Goal: Use online tool/utility: Utilize a website feature to perform a specific function

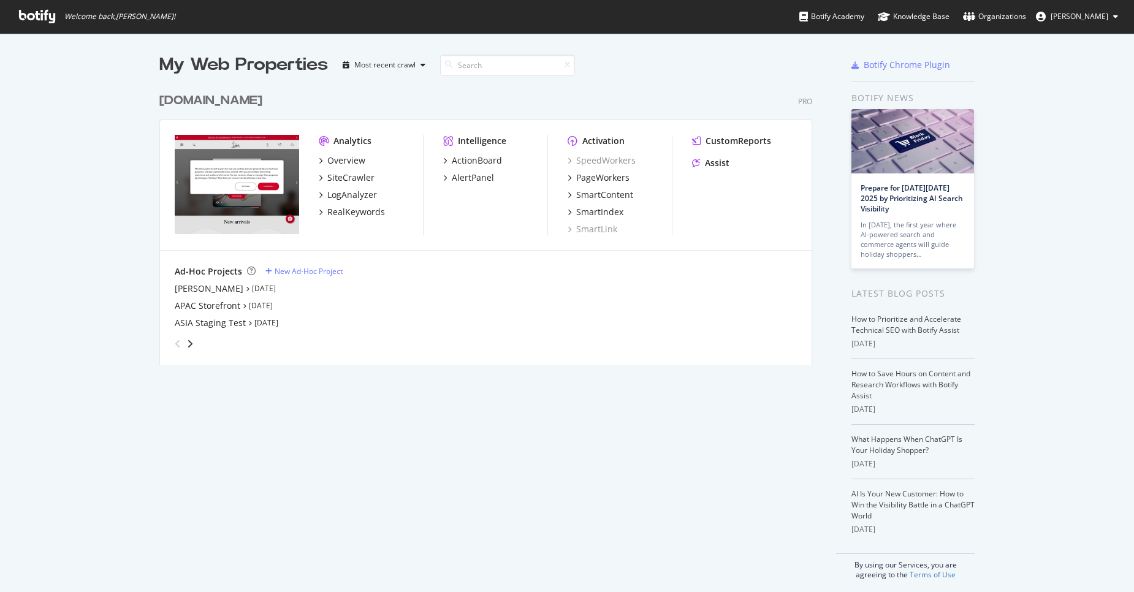
scroll to position [583, 1116]
click at [615, 213] on div "SmartIndex" at bounding box center [599, 212] width 47 height 12
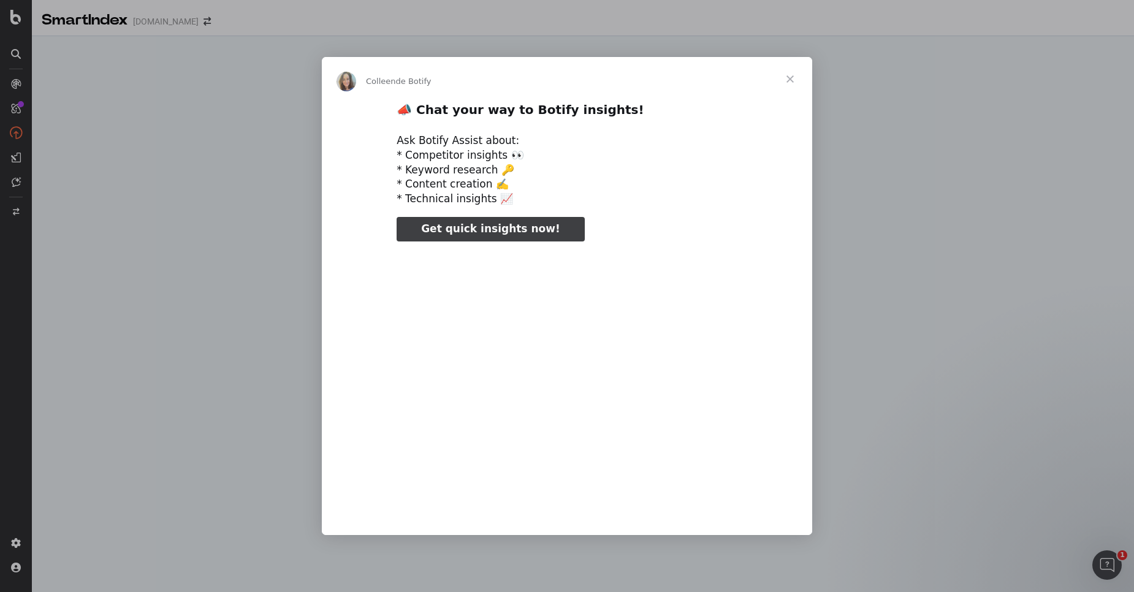
type input "270475"
click at [788, 78] on span "Fermer" at bounding box center [790, 79] width 44 height 44
